Goal: Information Seeking & Learning: Learn about a topic

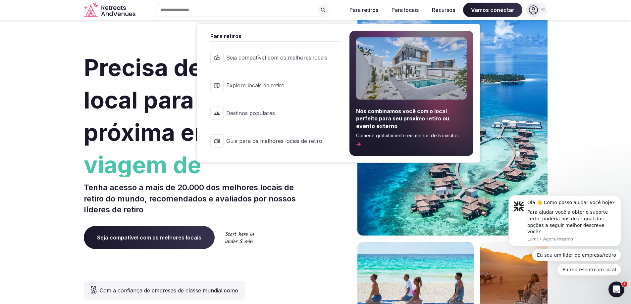
click at [270, 116] on span "Destinos populares" at bounding box center [276, 113] width 101 height 7
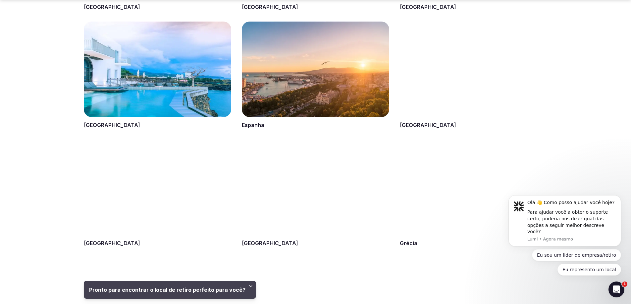
scroll to position [629, 0]
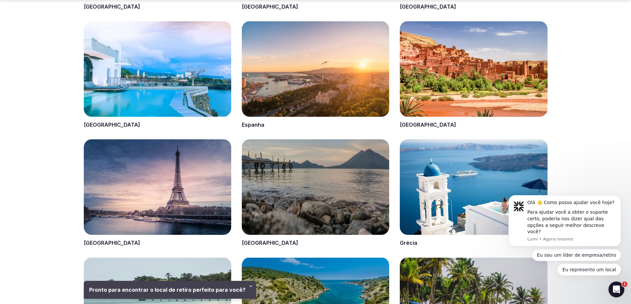
click at [161, 78] on span at bounding box center [157, 75] width 147 height 108
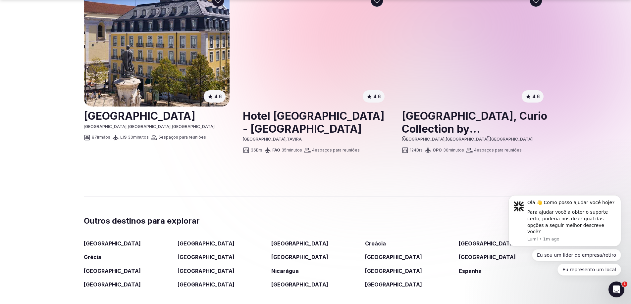
scroll to position [961, 0]
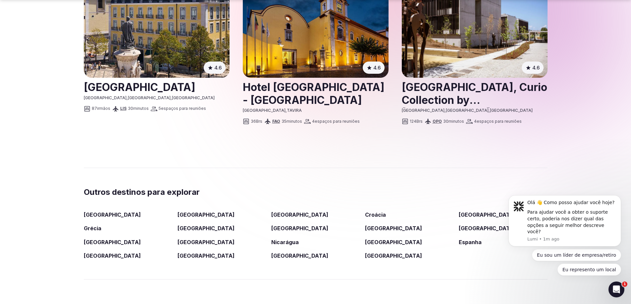
click at [471, 243] on font "Espanha" at bounding box center [470, 242] width 23 height 7
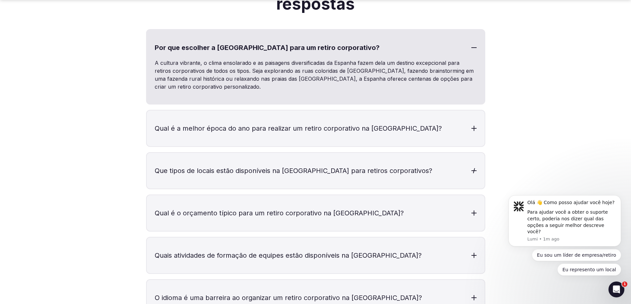
scroll to position [1690, 0]
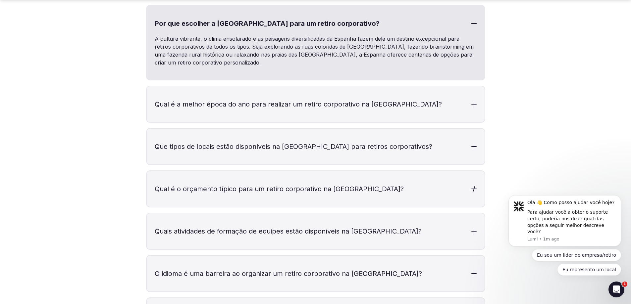
click at [409, 185] on h3 "Qual é o orçamento típico para um retiro corporativo na [GEOGRAPHIC_DATA]?" at bounding box center [316, 189] width 338 height 36
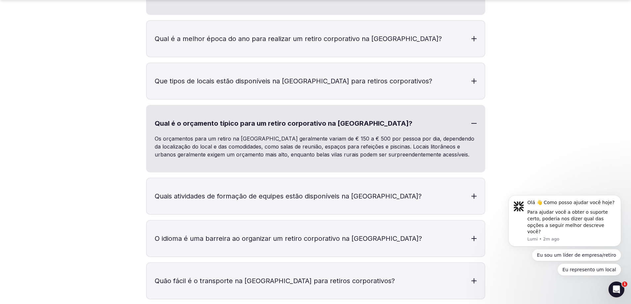
scroll to position [1756, 0]
click at [304, 192] on font "Quais atividades de formação de equipes estão disponíveis na [GEOGRAPHIC_DATA]?" at bounding box center [288, 196] width 267 height 8
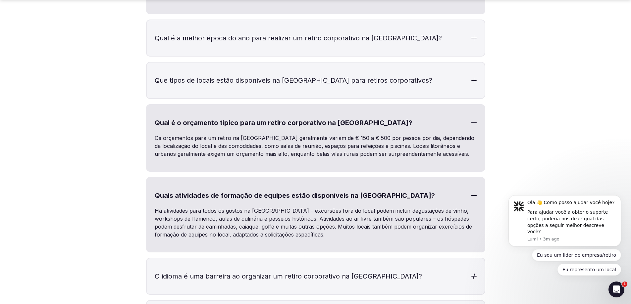
click at [470, 263] on h3 "O idioma é uma barreira ao organizar um retiro corporativo na [GEOGRAPHIC_DATA]?" at bounding box center [316, 277] width 338 height 36
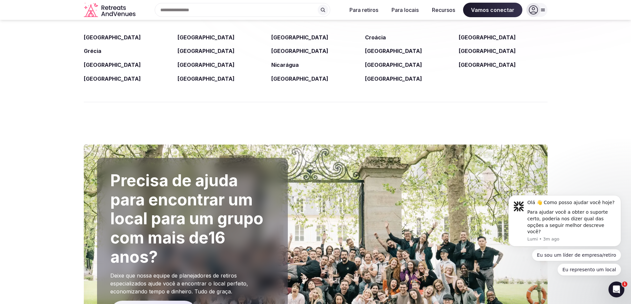
scroll to position [1160, 0]
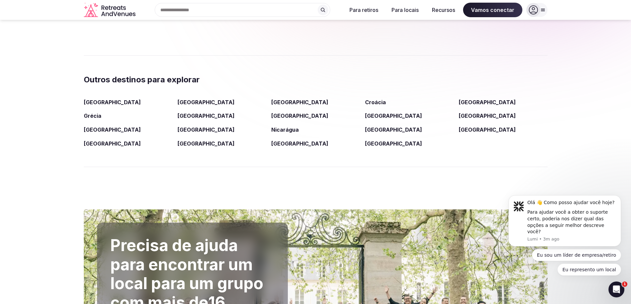
click at [477, 127] on font "[GEOGRAPHIC_DATA]" at bounding box center [487, 130] width 57 height 7
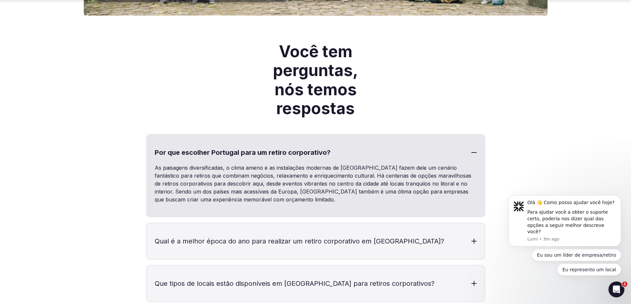
scroll to position [1557, 0]
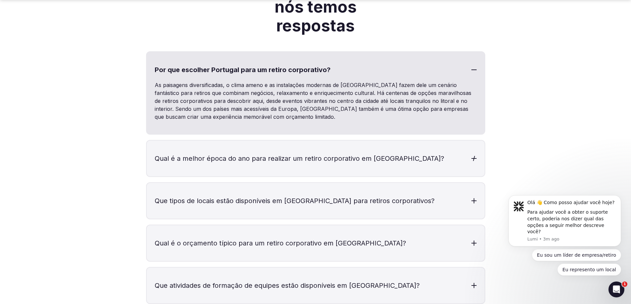
click at [471, 162] on h3 "Qual é a melhor época do ano para realizar um retiro corporativo em [GEOGRAPHIC…" at bounding box center [316, 159] width 338 height 36
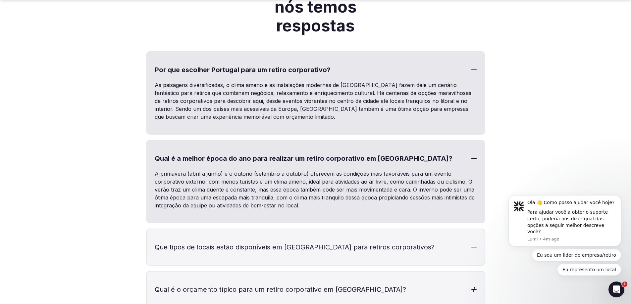
click at [477, 287] on h3 "Qual é o orçamento típico para um retiro corporativo em [GEOGRAPHIC_DATA]?" at bounding box center [316, 290] width 338 height 36
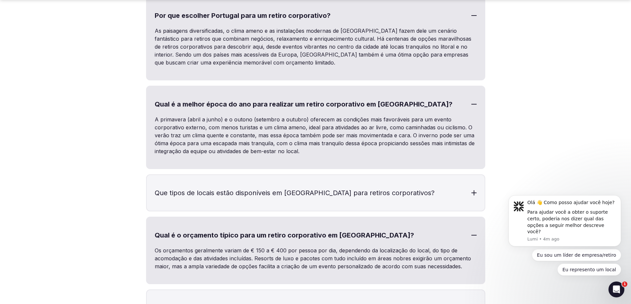
scroll to position [1657, 0]
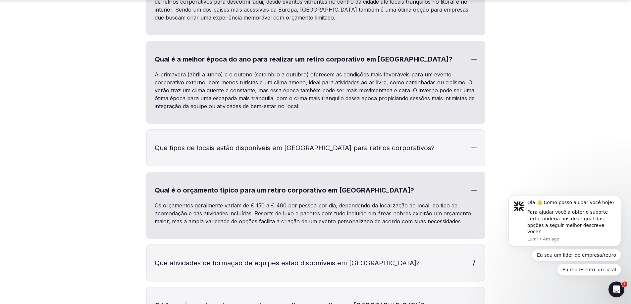
click at [401, 262] on h3 "Que atividades de formação de equipes estão disponíveis em [GEOGRAPHIC_DATA]?" at bounding box center [316, 263] width 338 height 36
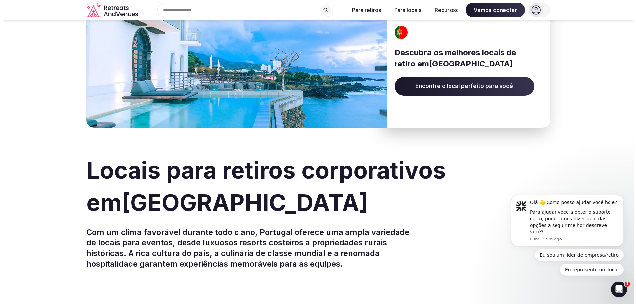
scroll to position [0, 0]
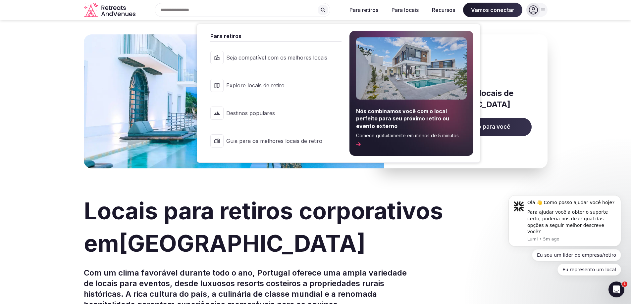
click at [373, 9] on font "Para retiros" at bounding box center [364, 10] width 29 height 7
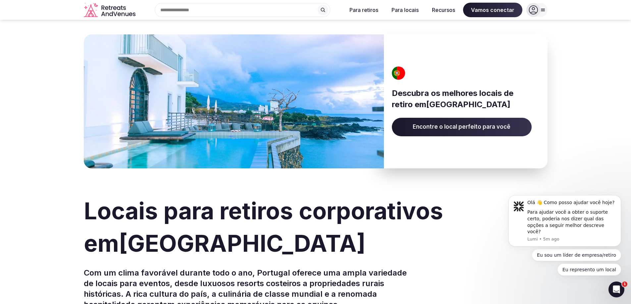
click at [483, 129] on font "Encontre o local perfeito para você" at bounding box center [462, 127] width 98 height 7
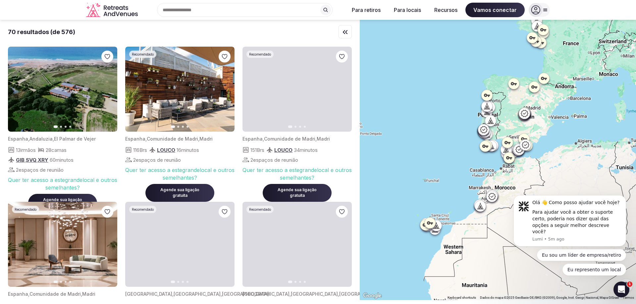
drag, startPoint x: 544, startPoint y: 159, endPoint x: 424, endPoint y: 143, distance: 121.6
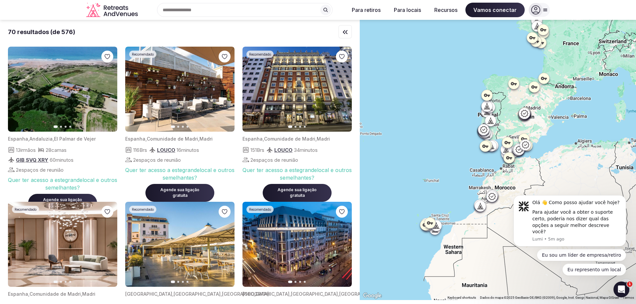
click at [424, 143] on div at bounding box center [498, 160] width 276 height 281
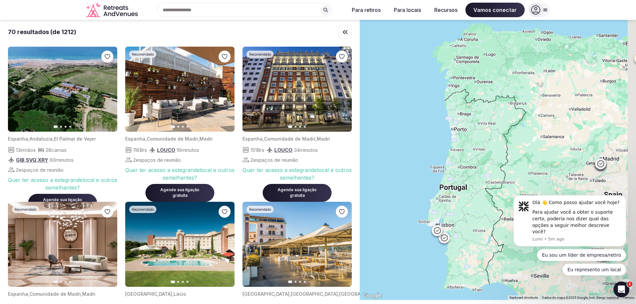
drag, startPoint x: 520, startPoint y: 79, endPoint x: 491, endPoint y: 180, distance: 105.0
click at [491, 180] on div at bounding box center [498, 160] width 276 height 281
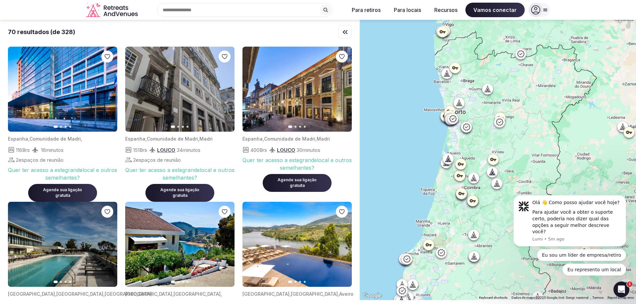
click at [448, 74] on icon at bounding box center [447, 73] width 2 height 1
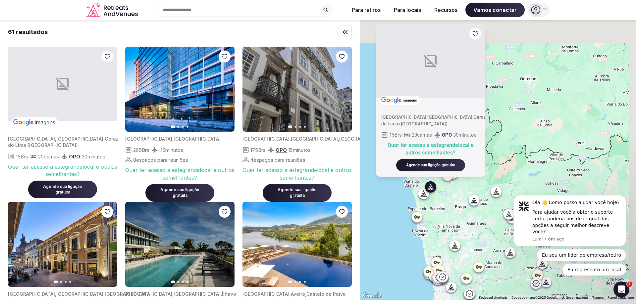
drag, startPoint x: 477, startPoint y: 136, endPoint x: 456, endPoint y: 224, distance: 90.7
click at [456, 224] on div "imagens [GEOGRAPHIC_DATA] , [GEOGRAPHIC_DATA] , Geraz do [GEOGRAPHIC_DATA] ([GE…" at bounding box center [498, 160] width 276 height 281
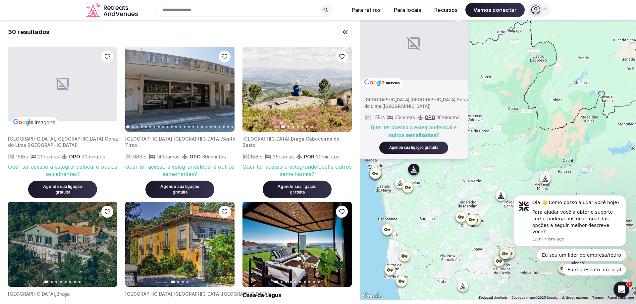
click at [417, 169] on icon at bounding box center [413, 169] width 7 height 7
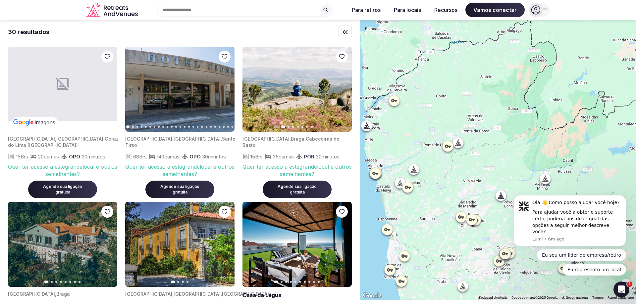
click at [398, 102] on icon at bounding box center [394, 100] width 7 height 7
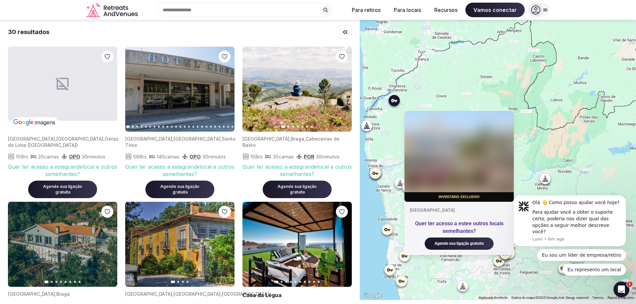
click at [398, 102] on icon at bounding box center [394, 100] width 7 height 7
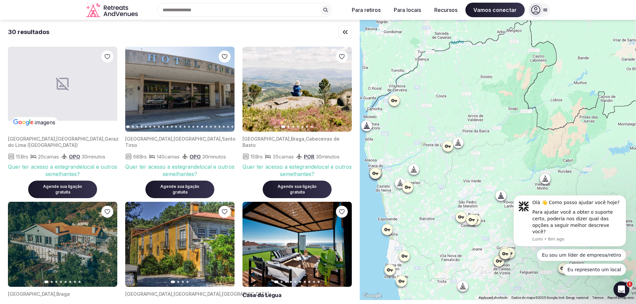
click at [398, 102] on icon at bounding box center [394, 100] width 7 height 7
click at [370, 126] on icon at bounding box center [366, 125] width 7 height 7
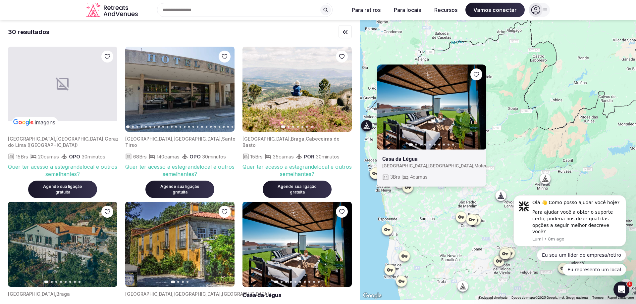
click at [119, 11] on icon "Logotipo da empresa Retreats and Venues" at bounding box center [112, 10] width 53 height 15
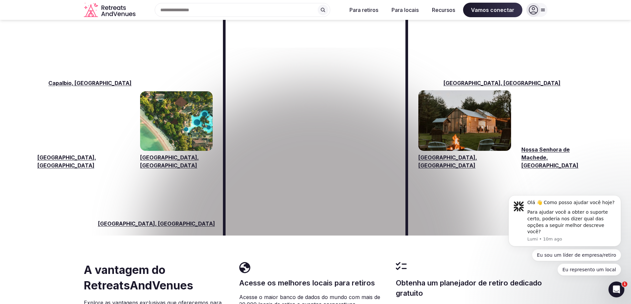
scroll to position [1027, 0]
